Goal: Register for event/course

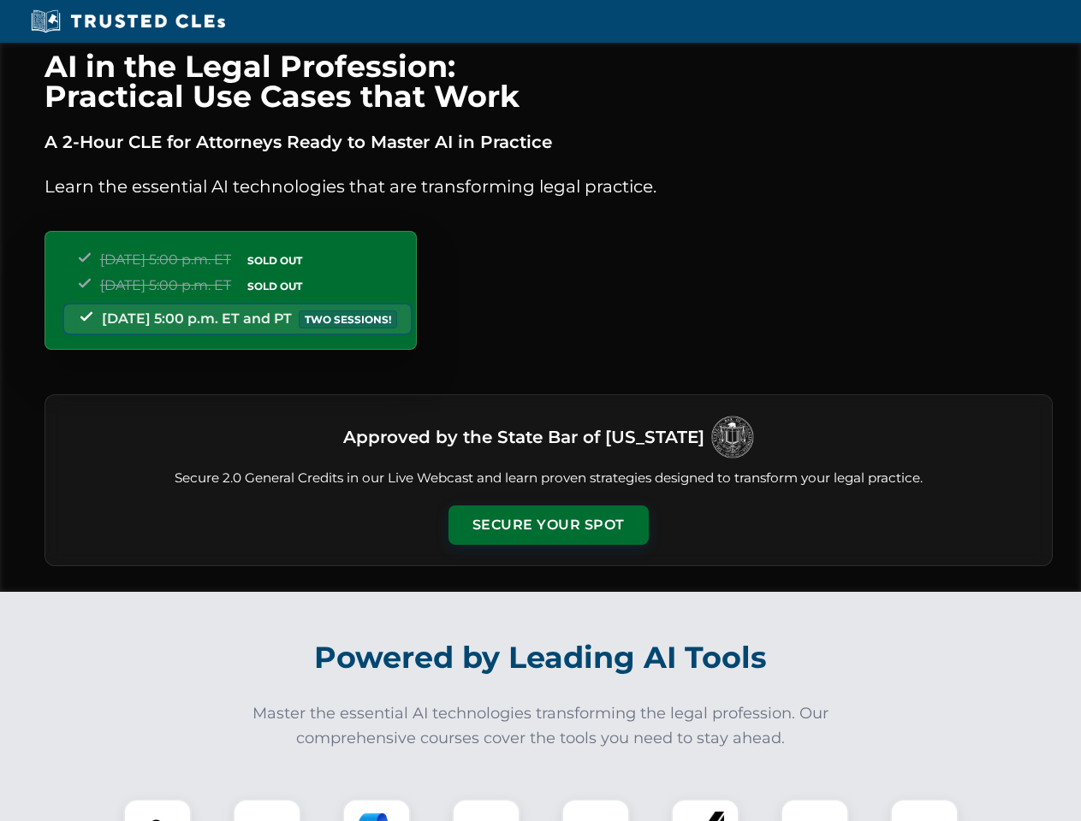
click at [548, 525] on button "Secure Your Spot" at bounding box center [548, 525] width 200 height 39
click at [157, 810] on img at bounding box center [158, 834] width 50 height 50
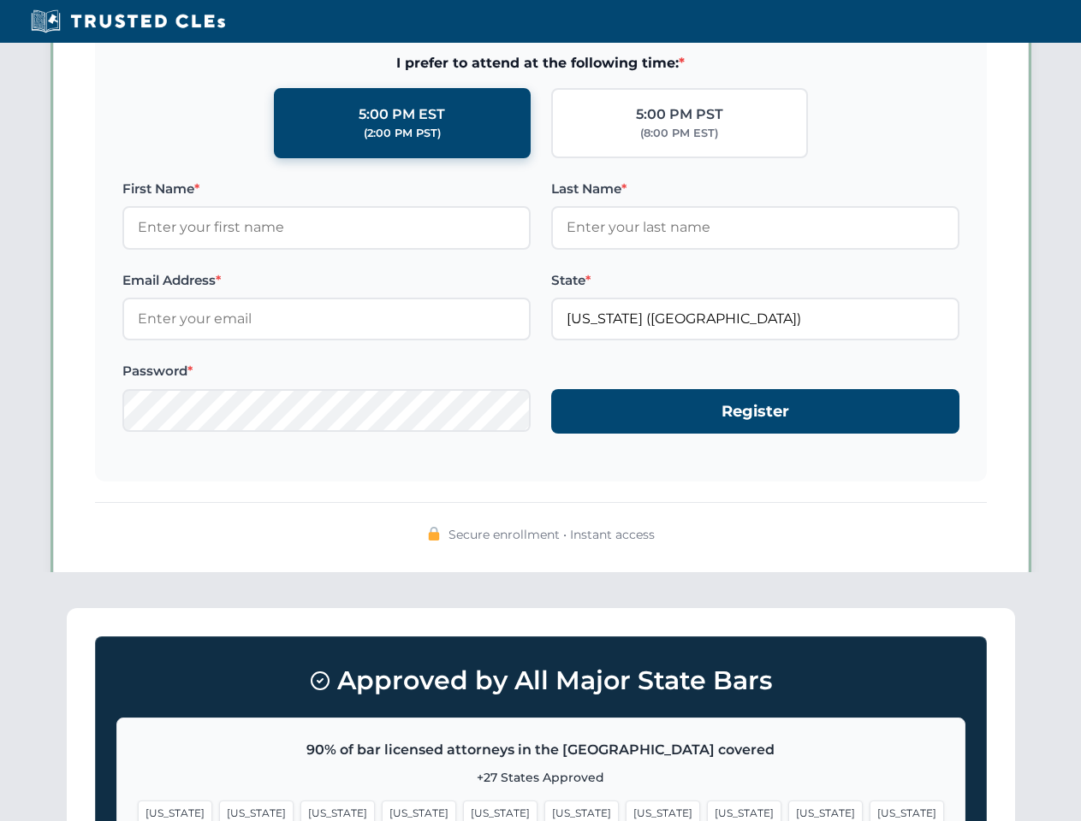
click at [625, 810] on span "[US_STATE]" at bounding box center [662, 813] width 74 height 25
click at [788, 810] on span "[US_STATE]" at bounding box center [825, 813] width 74 height 25
